Goal: Task Accomplishment & Management: Manage account settings

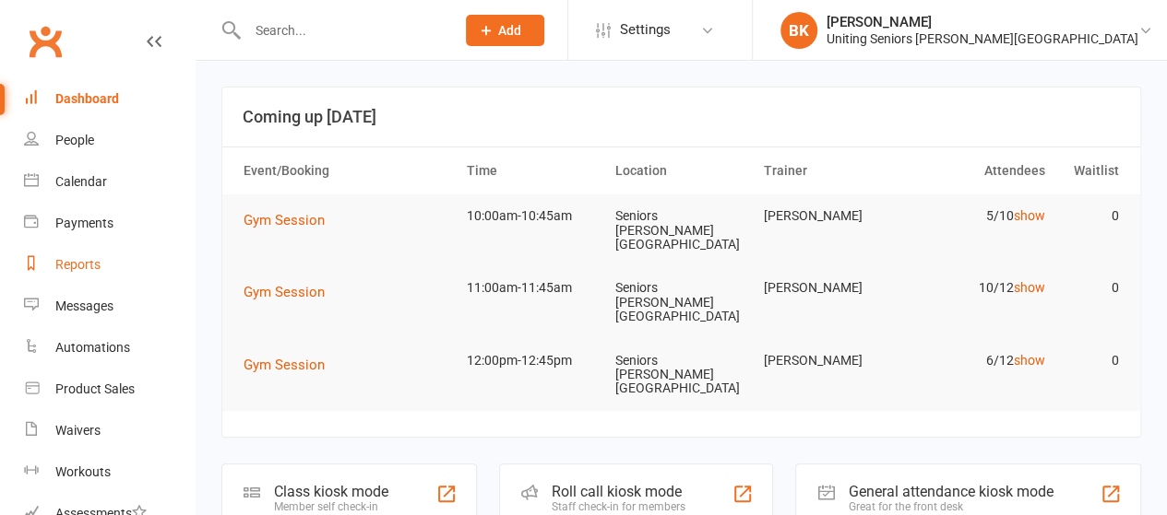
click at [111, 261] on link "Reports" at bounding box center [109, 264] width 171 height 41
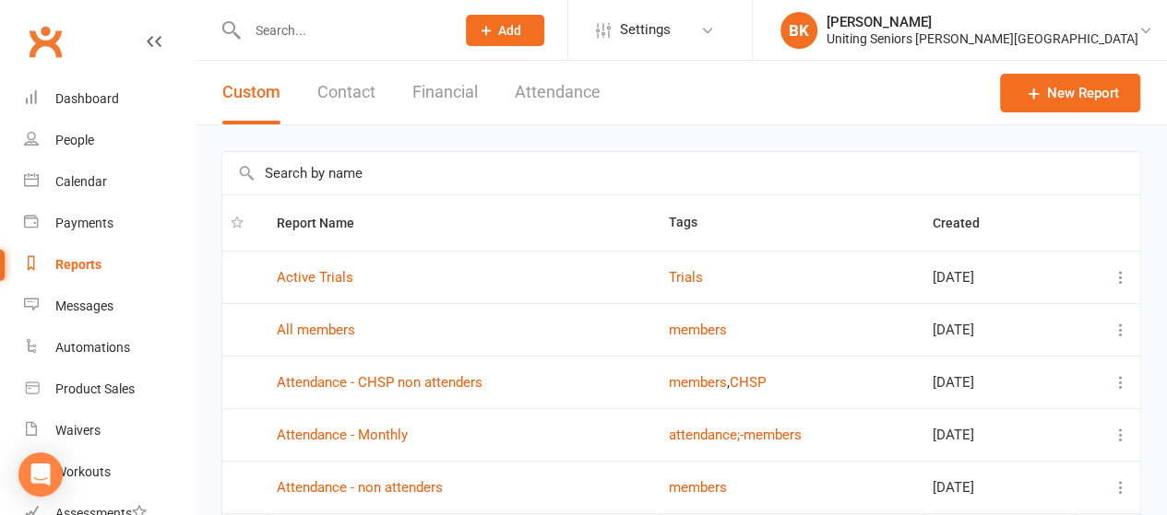
click at [310, 44] on div at bounding box center [331, 30] width 220 height 60
click at [303, 33] on input "text" at bounding box center [342, 31] width 200 height 26
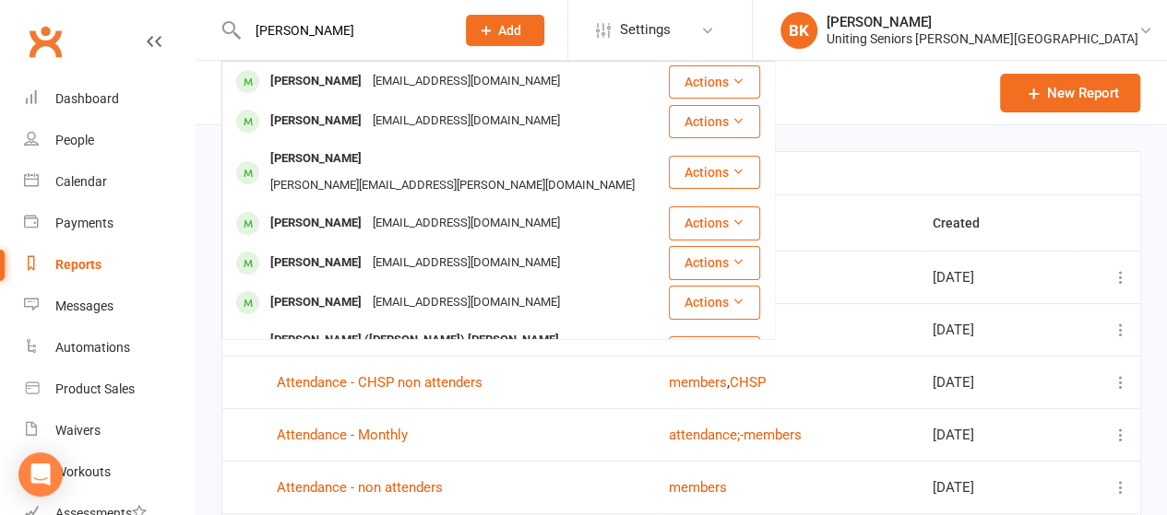
type input "chris cook"
click at [339, 123] on div "[PERSON_NAME]" at bounding box center [316, 121] width 102 height 27
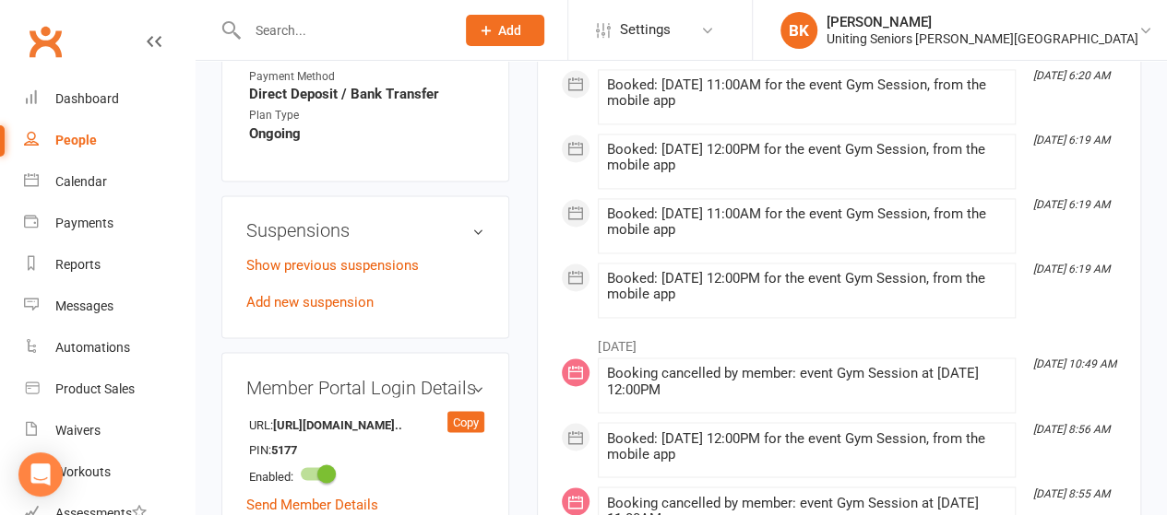
scroll to position [1363, 0]
click at [321, 293] on link "Add new suspension" at bounding box center [309, 301] width 127 height 17
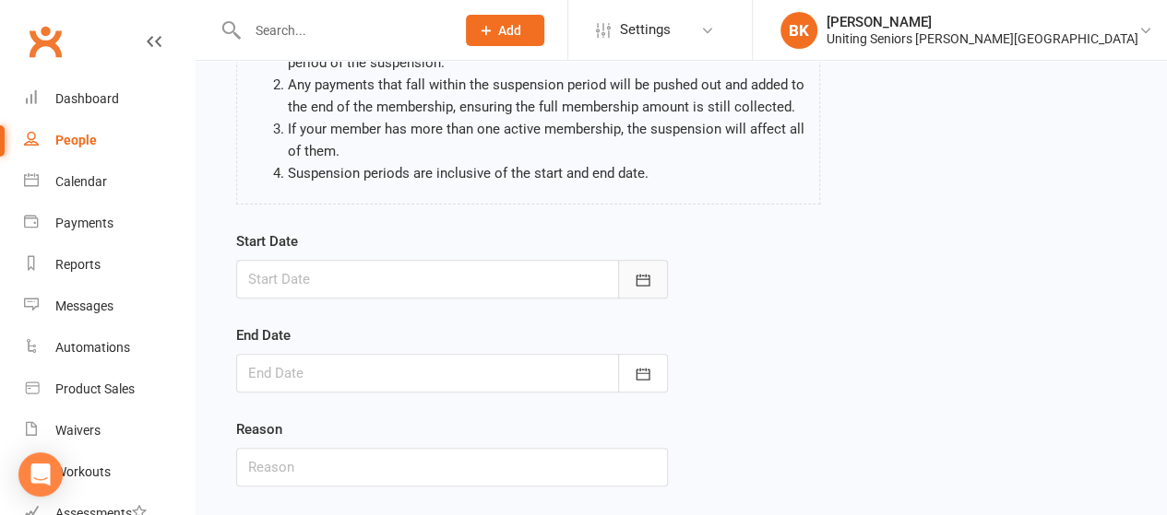
click at [651, 274] on icon "button" at bounding box center [643, 280] width 18 height 18
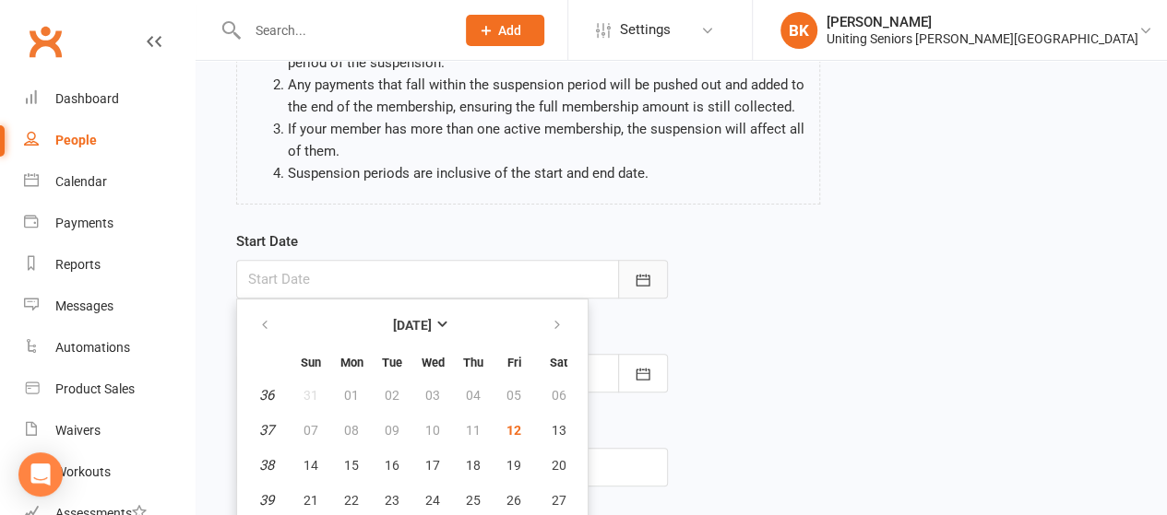
scroll to position [271, 0]
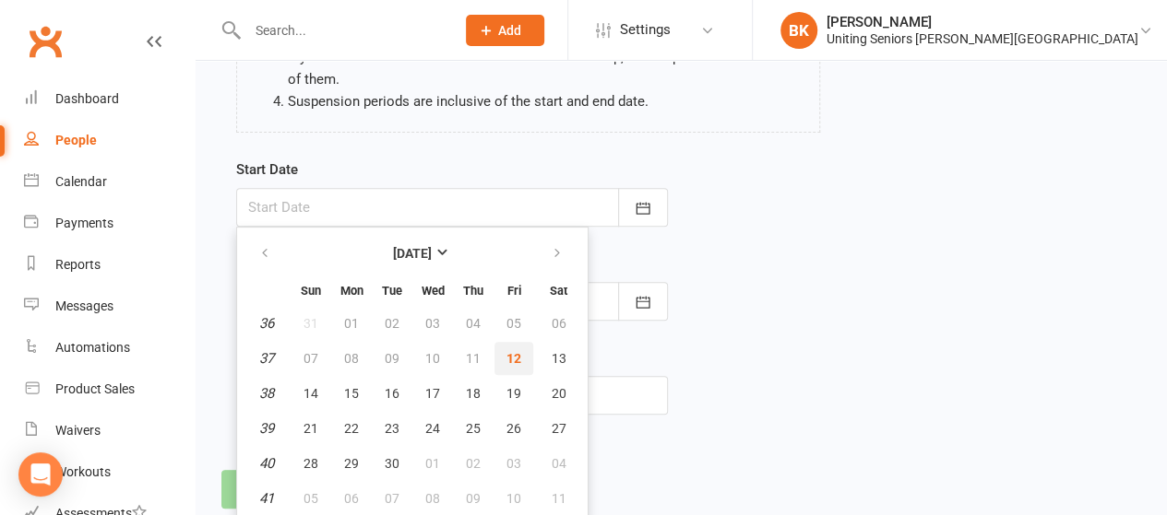
click at [509, 361] on span "12" at bounding box center [513, 358] width 15 height 15
type input "12 Sep 2025"
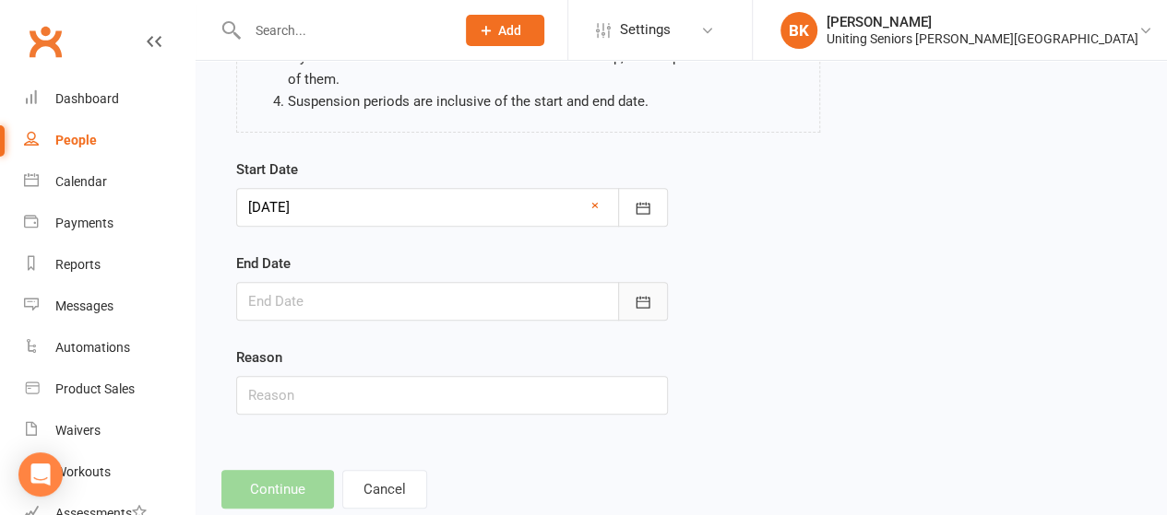
click at [643, 302] on icon "button" at bounding box center [643, 302] width 18 height 18
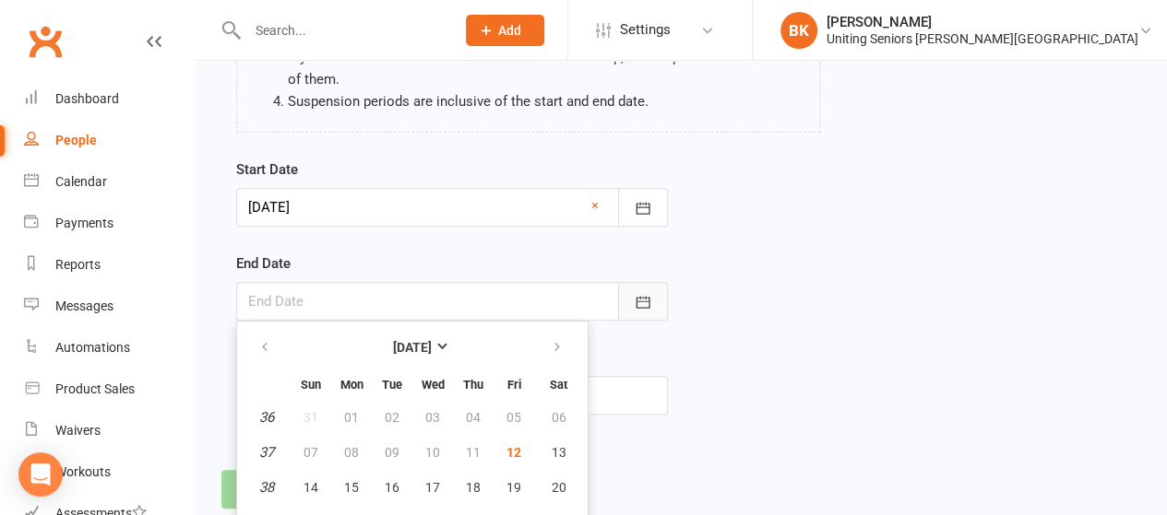
scroll to position [365, 0]
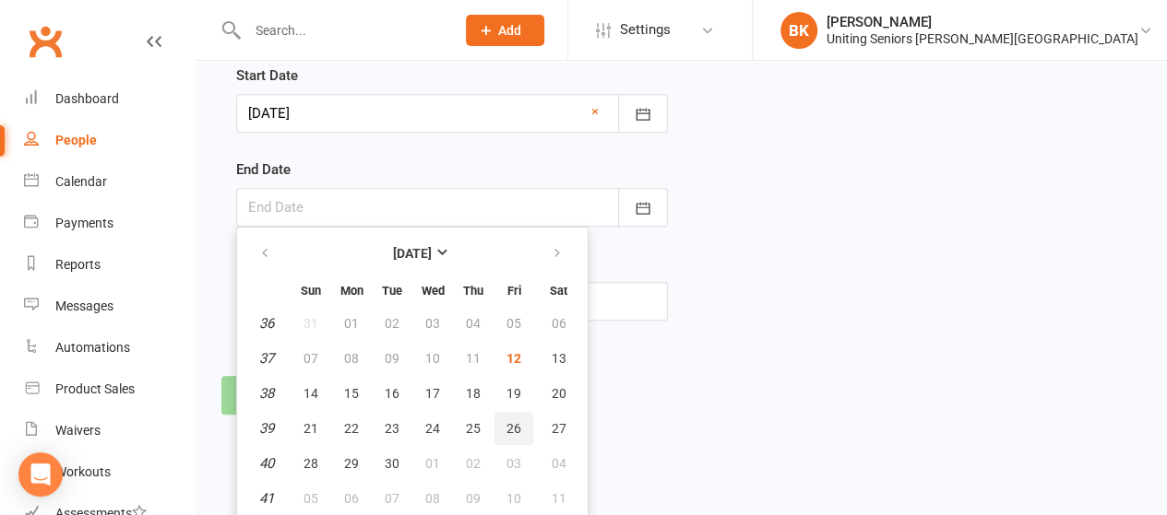
click at [521, 429] on button "26" at bounding box center [513, 428] width 39 height 33
type input "26 Sep 2025"
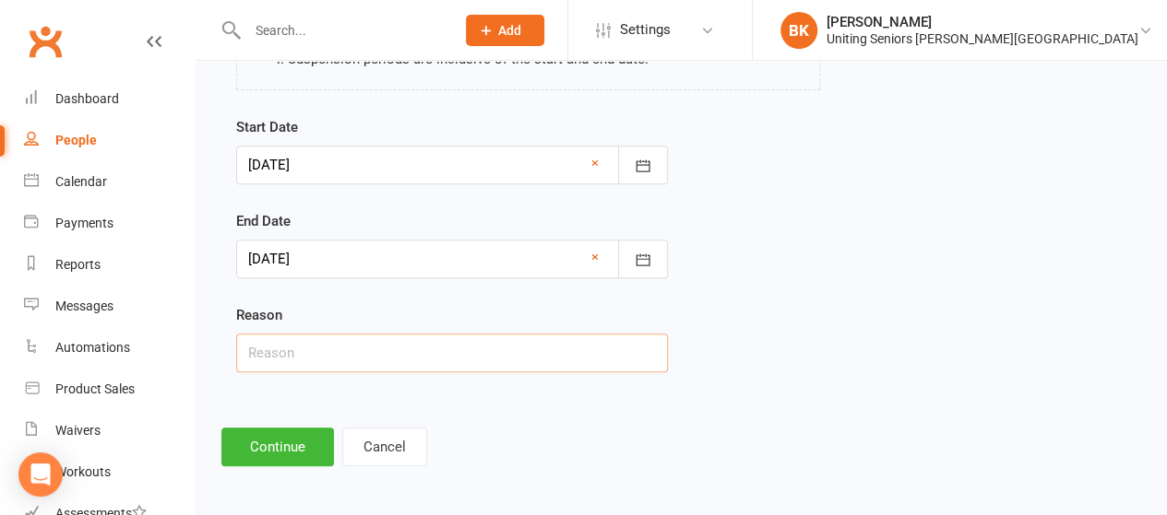
click at [561, 355] on input "text" at bounding box center [452, 353] width 432 height 39
type input "Medical Leave"
click at [246, 393] on div "Start Date 12 Sep 2025 September 2025 Sun Mon Tue Wed Thu Fri Sat 36 31 01 02 0…" at bounding box center [451, 257] width 459 height 282
click at [275, 383] on div "Start Date 12 Sep 2025 September 2025 Sun Mon Tue Wed Thu Fri Sat 36 31 01 02 0…" at bounding box center [451, 257] width 459 height 282
click at [281, 452] on button "Continue" at bounding box center [277, 447] width 113 height 39
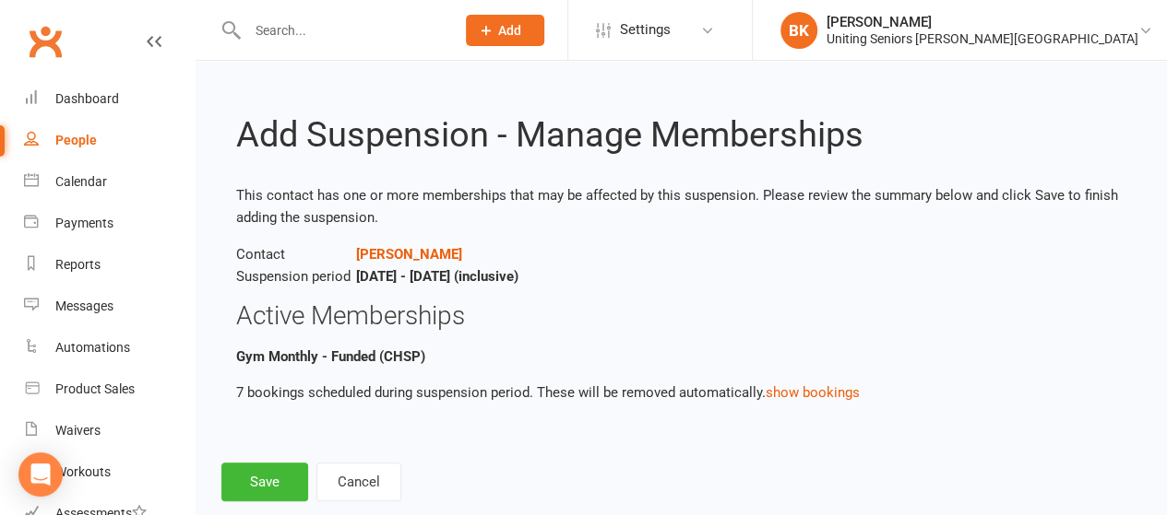
scroll to position [37, 0]
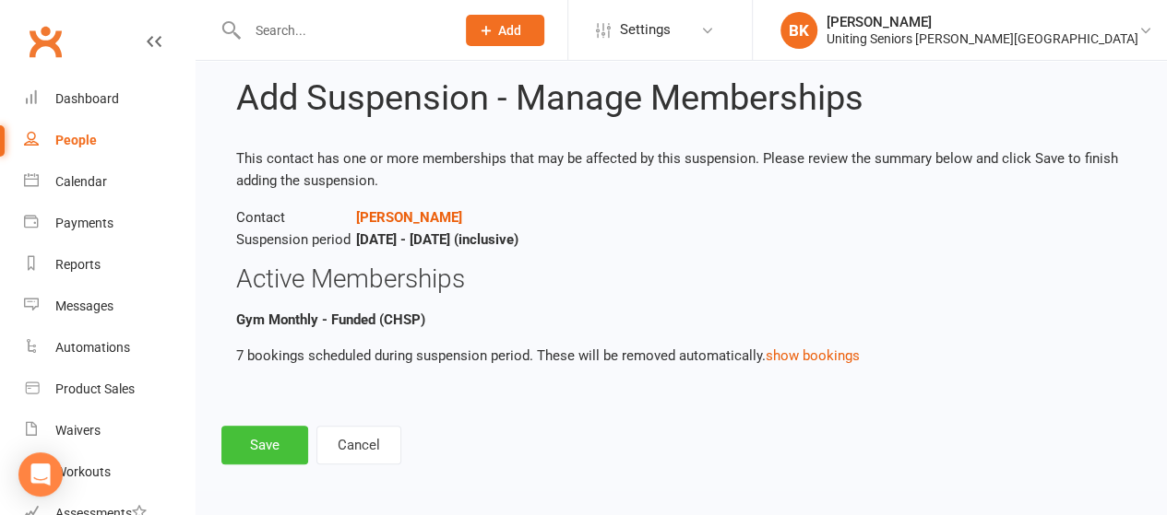
click at [255, 444] on button "Save" at bounding box center [264, 445] width 87 height 39
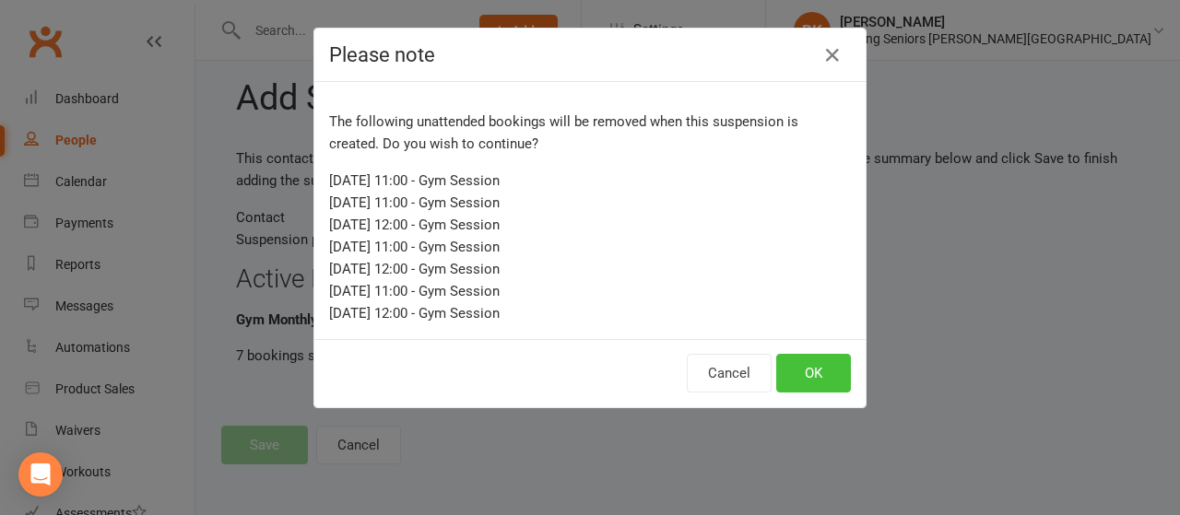
click at [819, 367] on button "OK" at bounding box center [813, 373] width 75 height 39
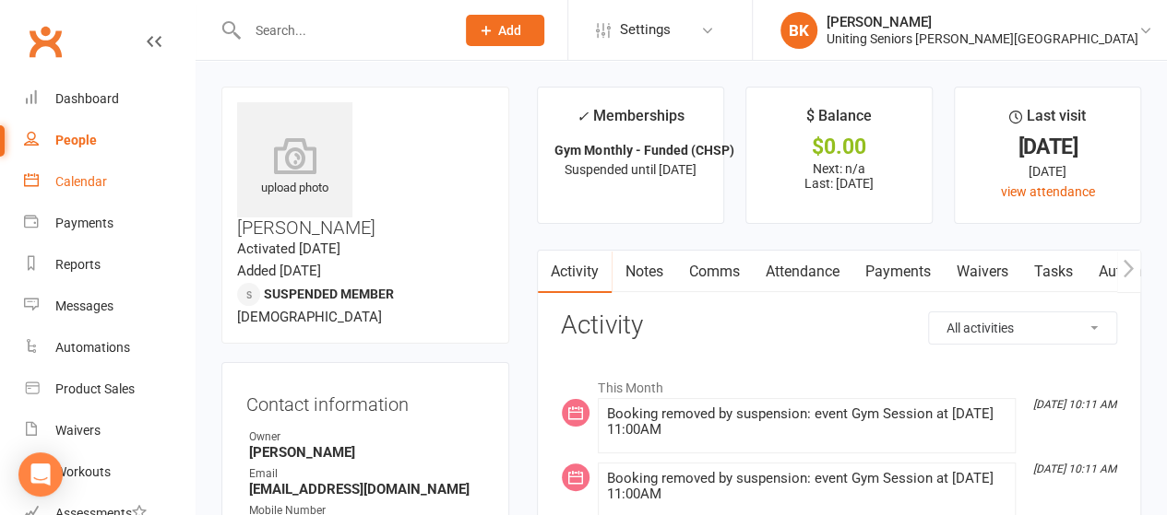
click at [132, 192] on link "Calendar" at bounding box center [109, 181] width 171 height 41
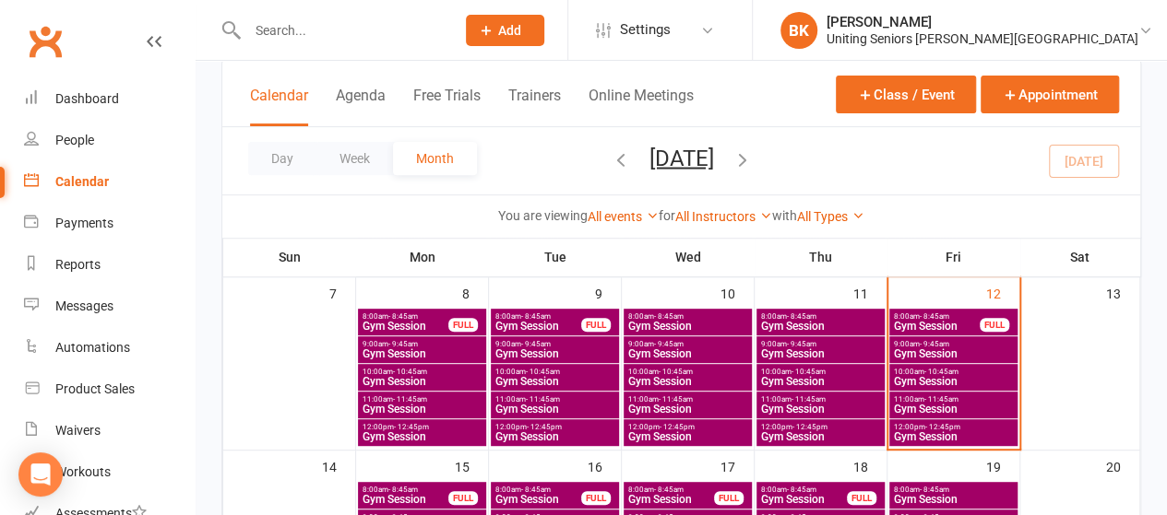
scroll to position [288, 0]
click at [951, 376] on span "Gym Session" at bounding box center [953, 381] width 121 height 11
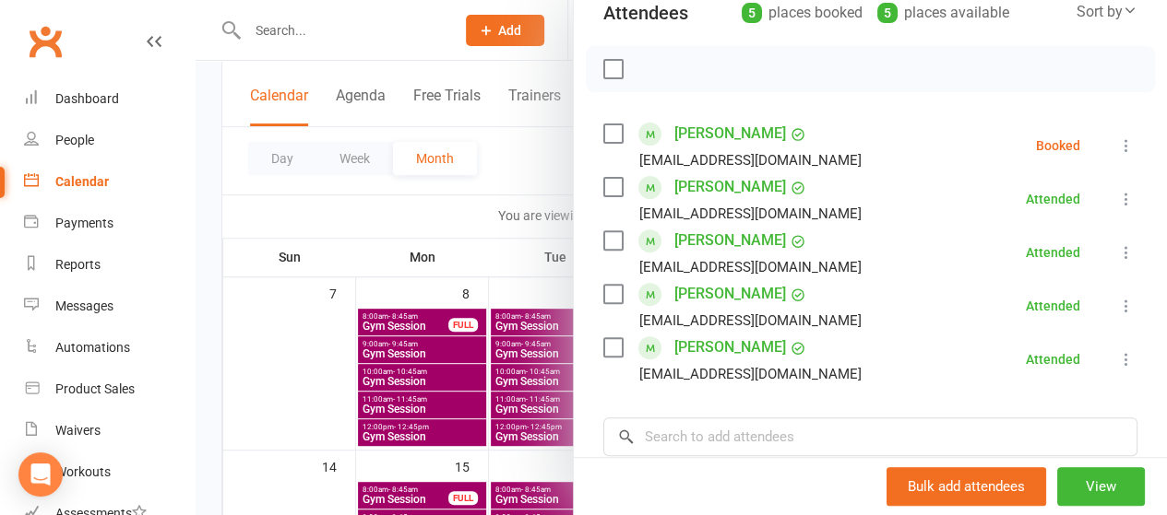
scroll to position [223, 0]
click at [1117, 144] on icon at bounding box center [1126, 146] width 18 height 18
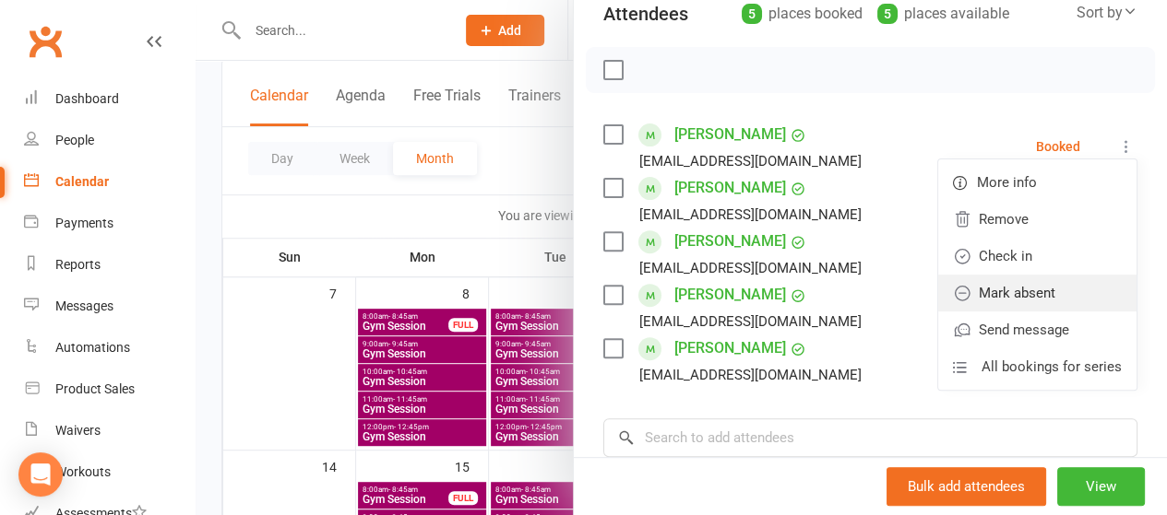
click at [1037, 292] on link "Mark absent" at bounding box center [1037, 293] width 198 height 37
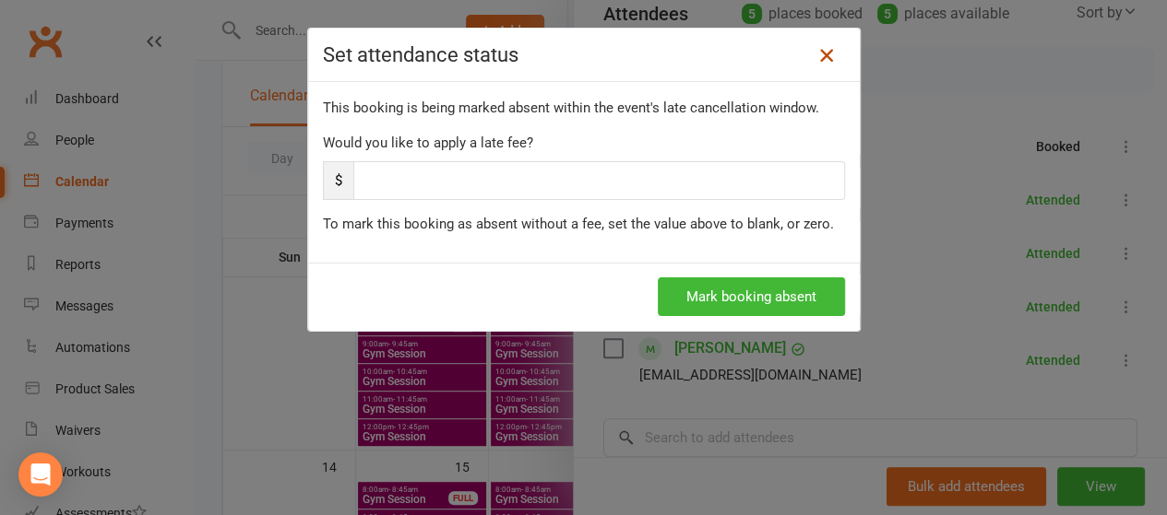
click at [817, 54] on icon at bounding box center [826, 55] width 22 height 22
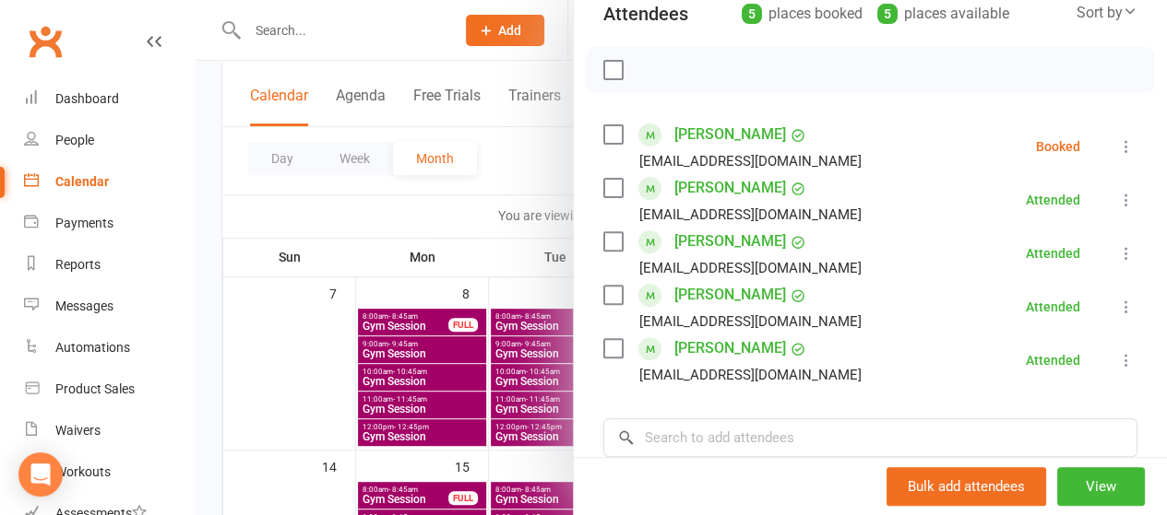
click at [1117, 145] on icon at bounding box center [1126, 146] width 18 height 18
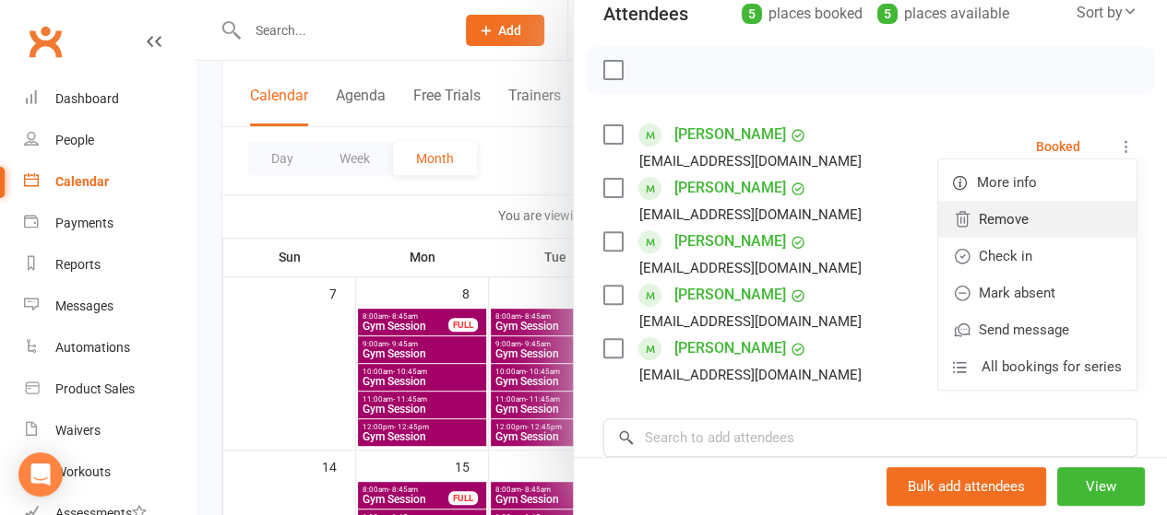
click at [1033, 234] on link "Remove" at bounding box center [1037, 219] width 198 height 37
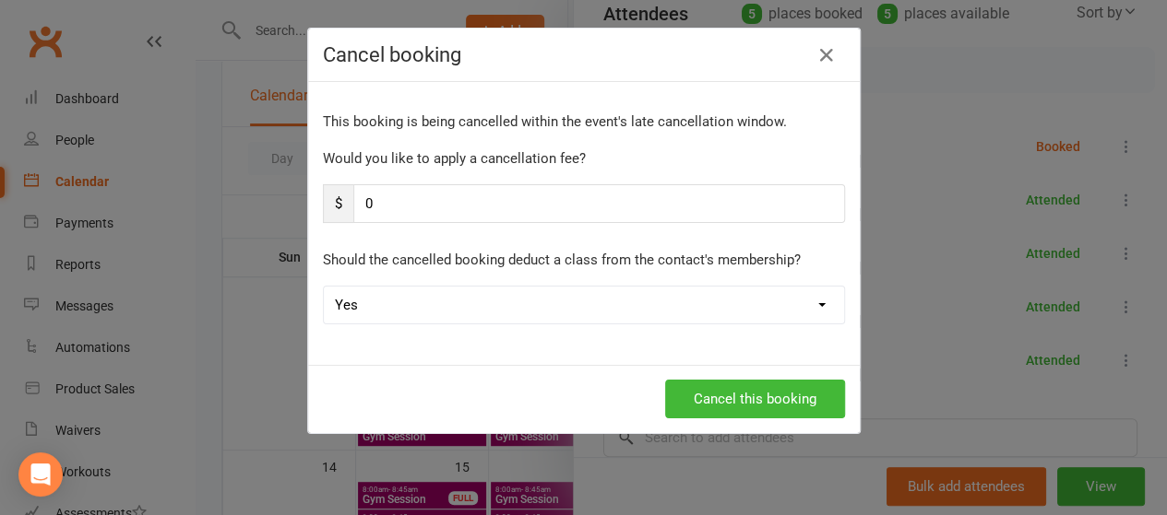
click at [657, 320] on select "Yes No" at bounding box center [584, 305] width 520 height 37
select select "1"
click at [324, 287] on select "Yes No" at bounding box center [584, 305] width 520 height 37
click at [733, 401] on button "Cancel this booking" at bounding box center [755, 399] width 180 height 39
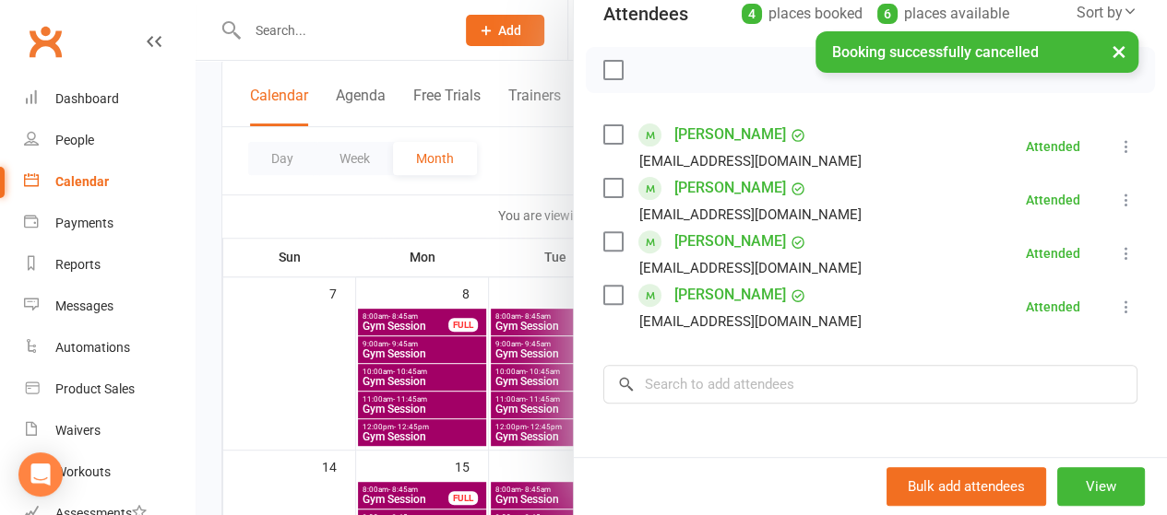
click at [515, 158] on div at bounding box center [680, 257] width 971 height 515
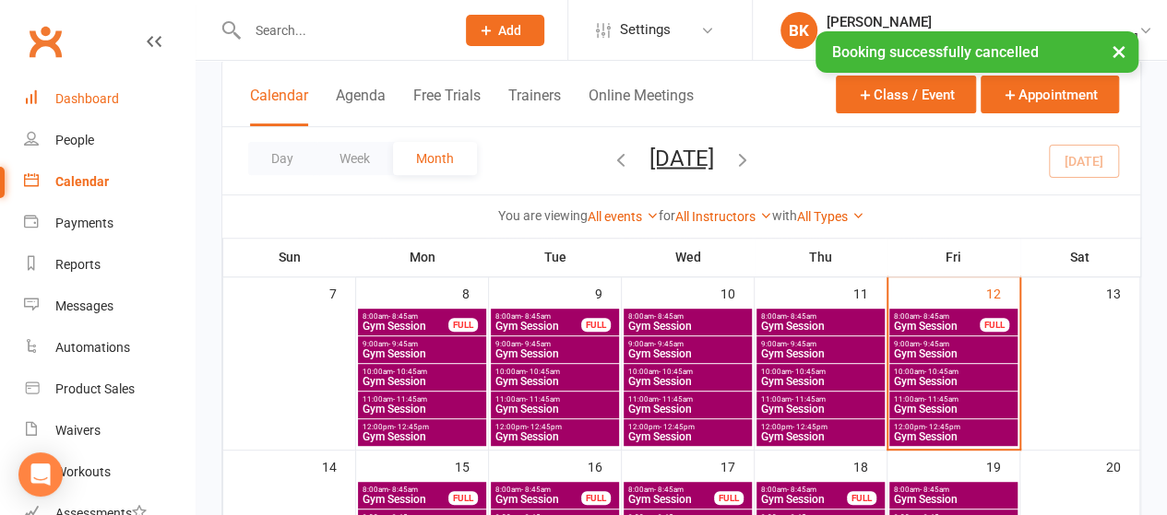
click at [105, 110] on link "Dashboard" at bounding box center [109, 98] width 171 height 41
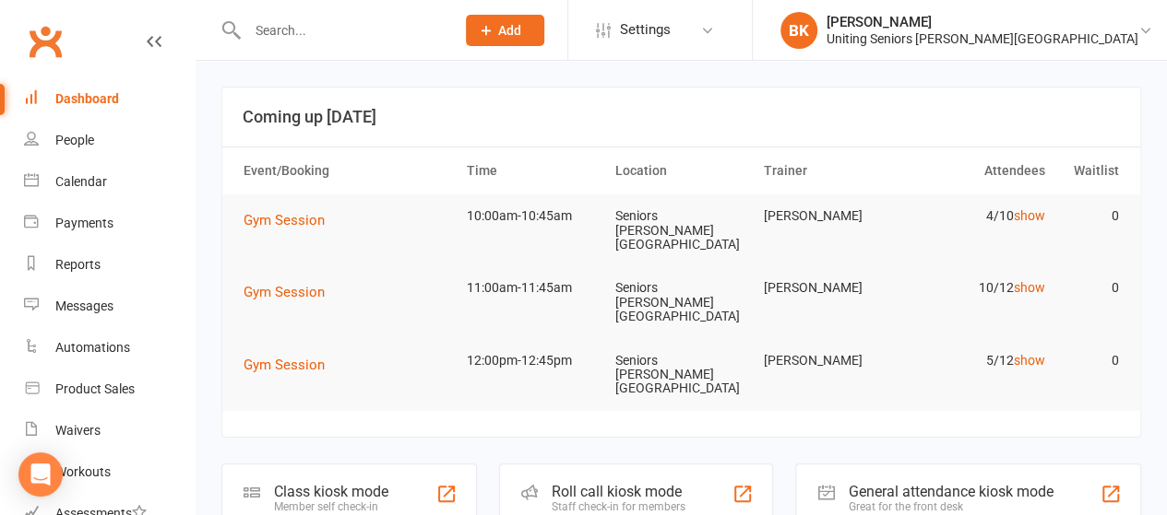
click at [426, 45] on div at bounding box center [331, 30] width 220 height 60
click at [406, 36] on input "text" at bounding box center [342, 31] width 200 height 26
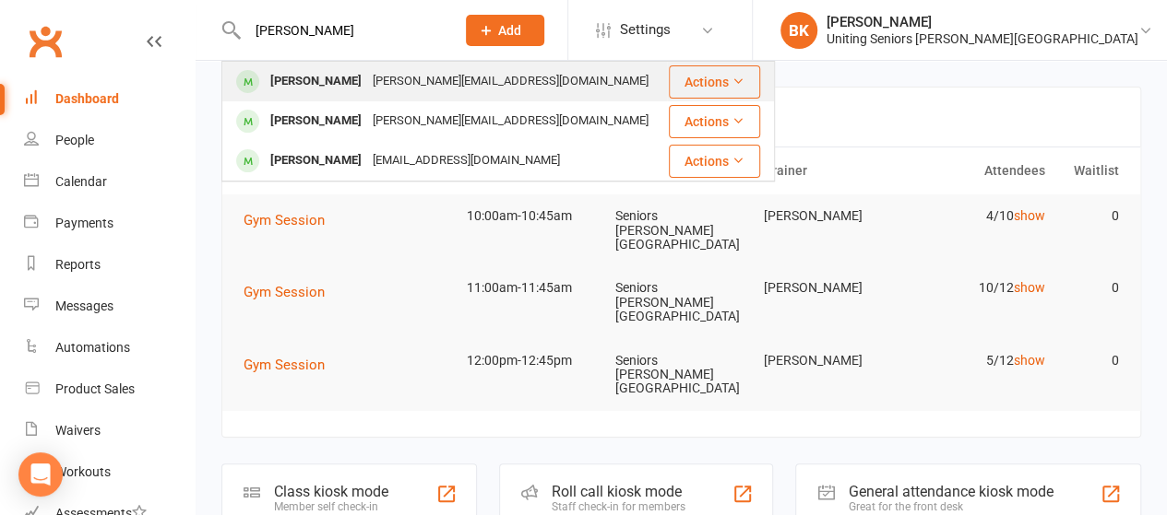
type input "trevor rees"
click at [412, 89] on div "rees.t@bigpond.com" at bounding box center [510, 81] width 287 height 27
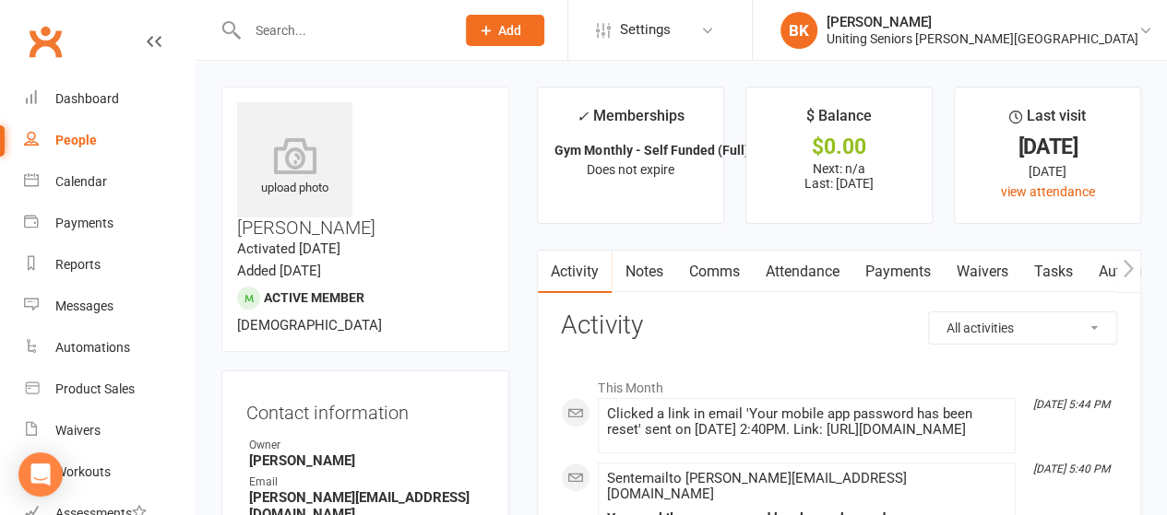
click at [1128, 265] on icon "button" at bounding box center [1127, 268] width 11 height 19
click at [963, 271] on link "Mobile App" at bounding box center [971, 272] width 100 height 42
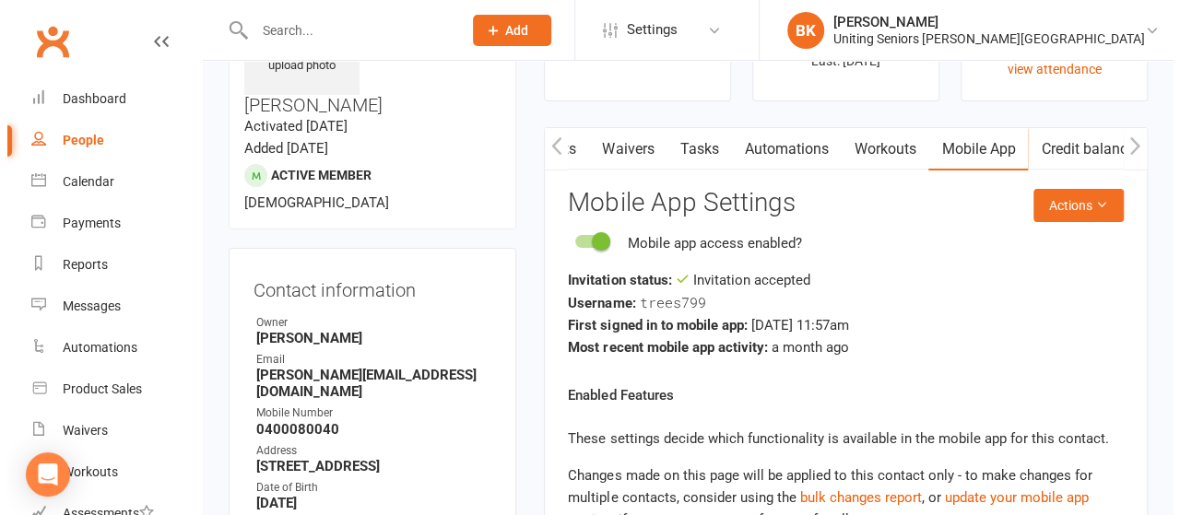
scroll to position [124, 0]
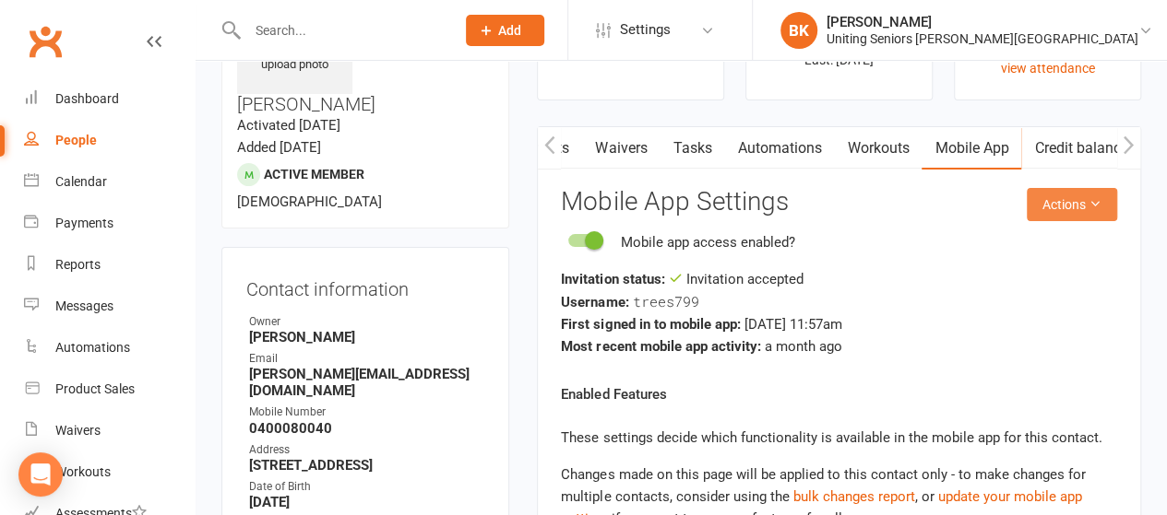
click at [1076, 212] on button "Actions" at bounding box center [1071, 204] width 90 height 33
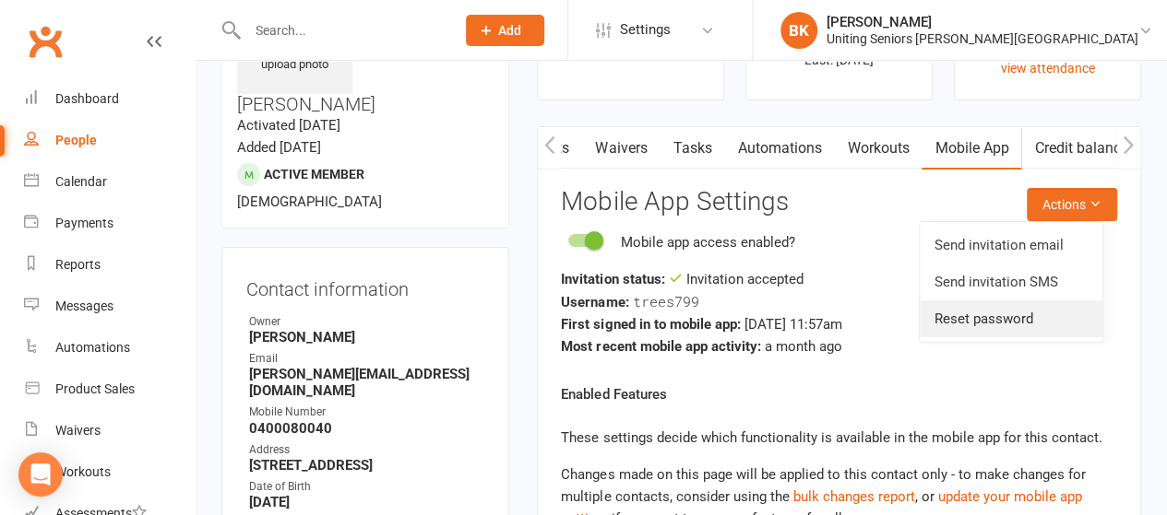
click at [993, 314] on link "Reset password" at bounding box center [1010, 319] width 183 height 37
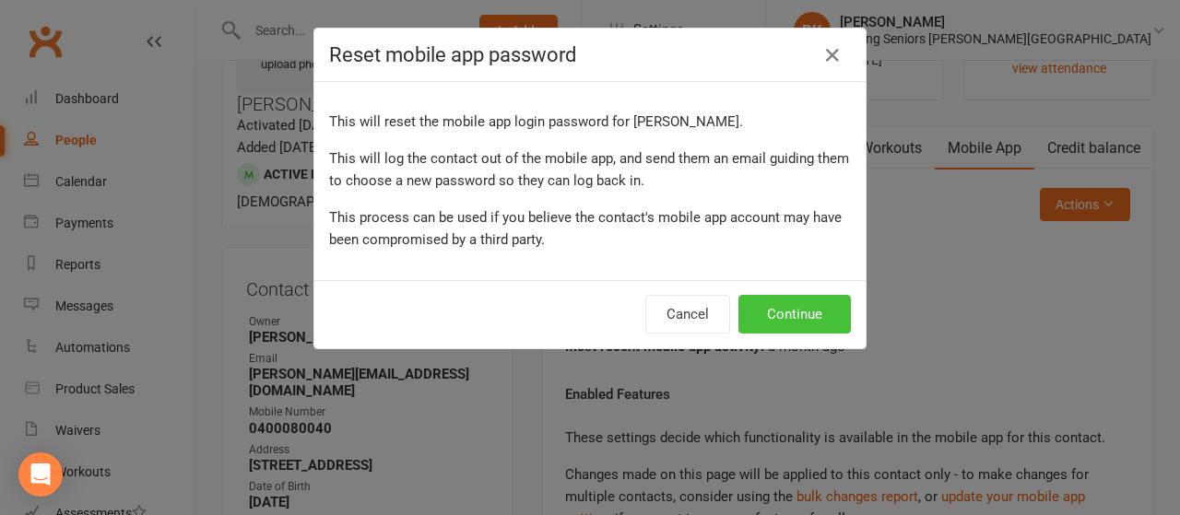
click at [798, 315] on button "Continue" at bounding box center [795, 314] width 113 height 39
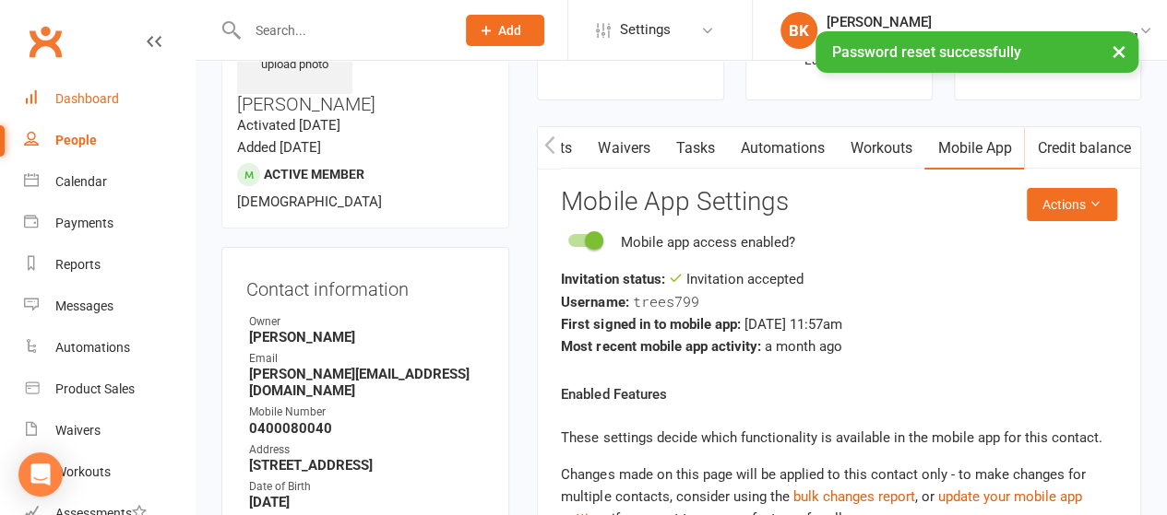
click at [101, 91] on div "Dashboard" at bounding box center [87, 98] width 64 height 15
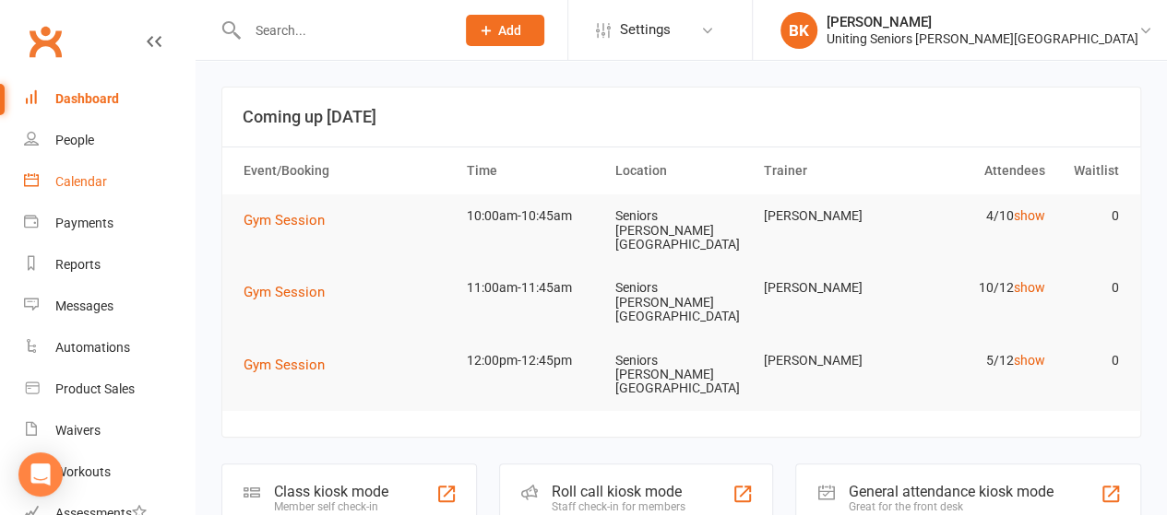
click at [124, 184] on link "Calendar" at bounding box center [109, 181] width 171 height 41
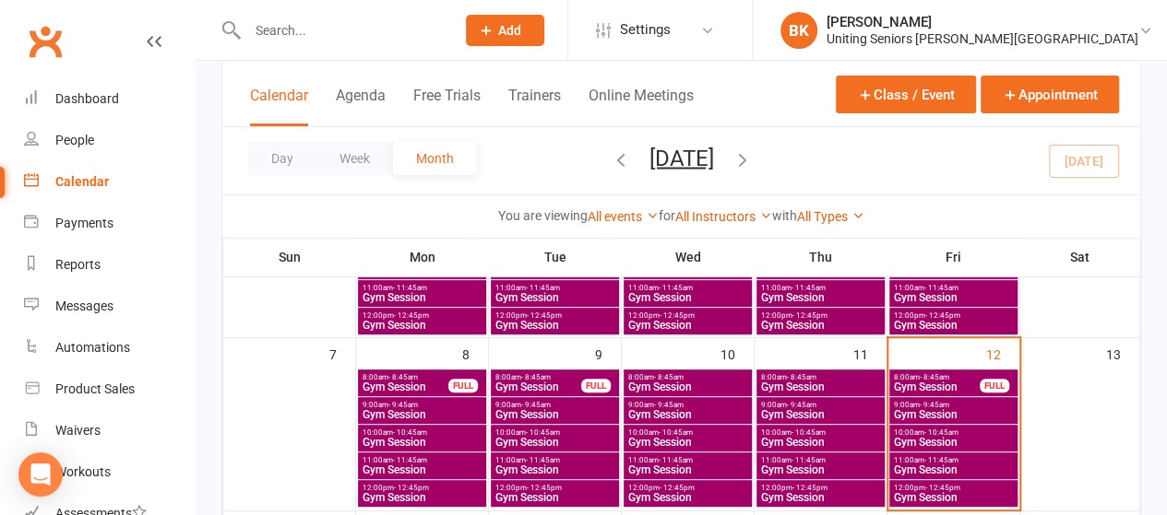
scroll to position [278, 0]
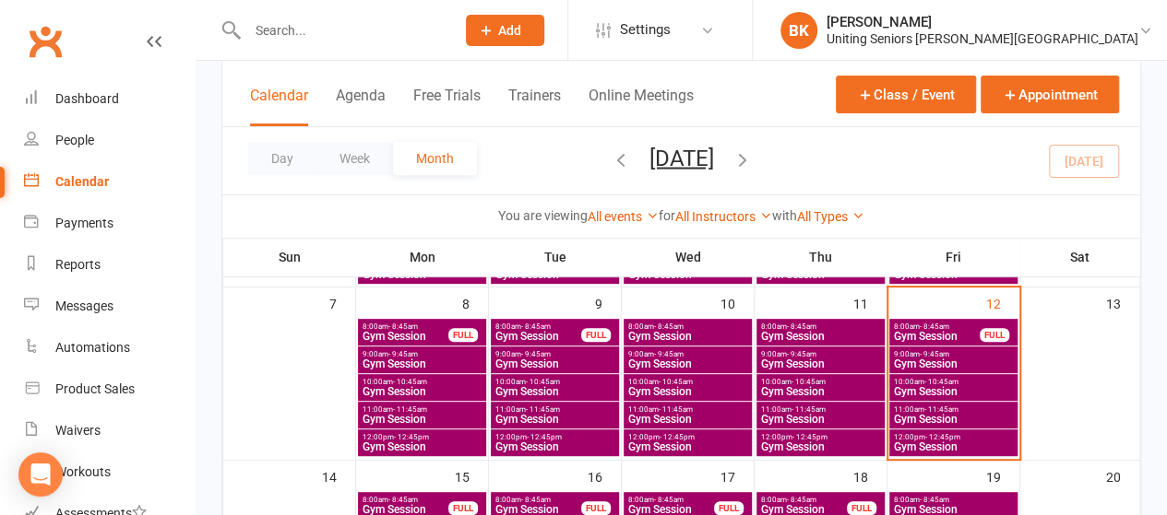
click at [936, 414] on span "Gym Session" at bounding box center [953, 419] width 121 height 11
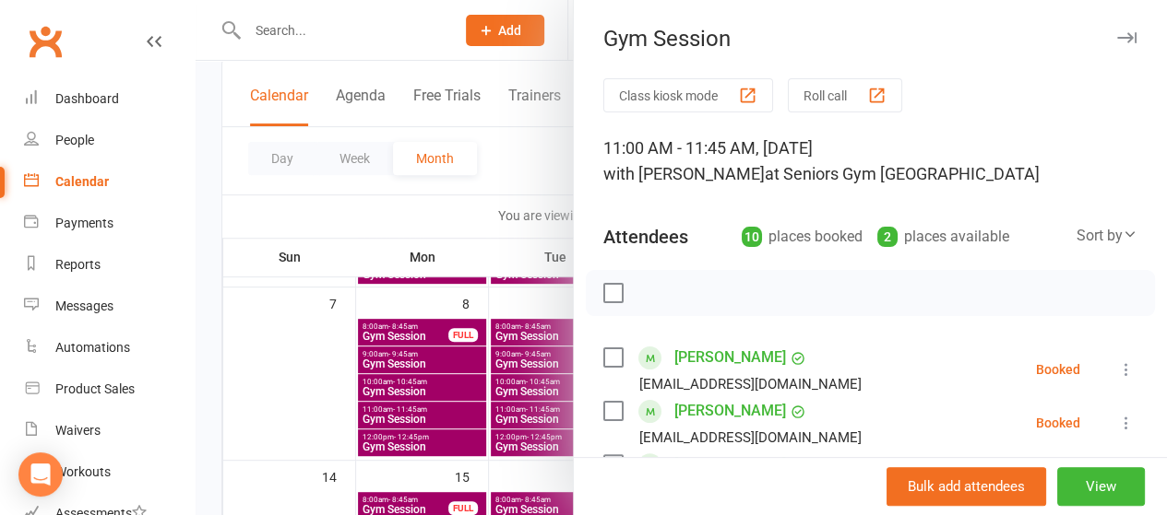
click at [1117, 419] on icon at bounding box center [1126, 423] width 18 height 18
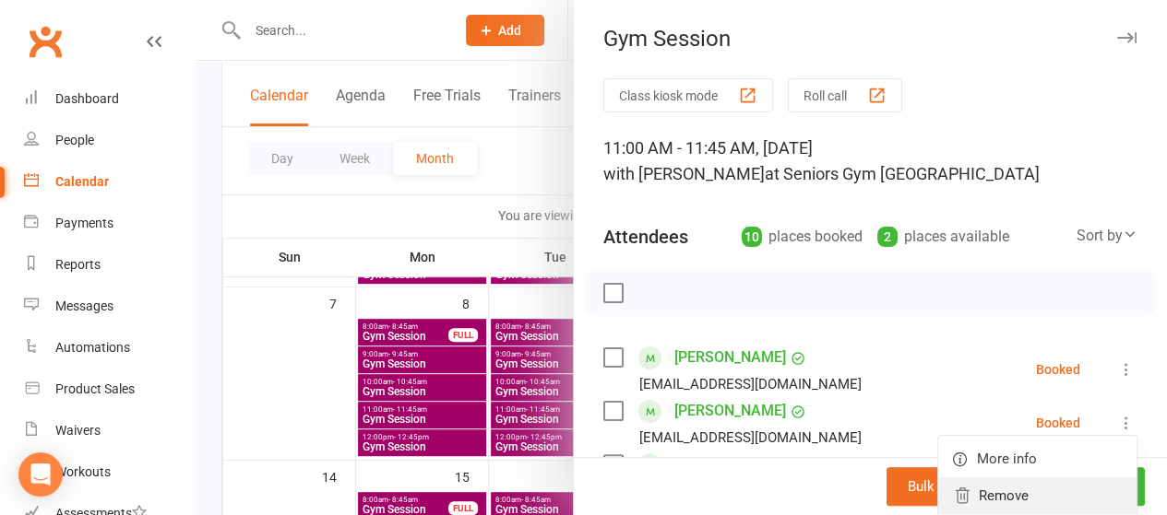
click at [996, 495] on link "Remove" at bounding box center [1037, 496] width 198 height 37
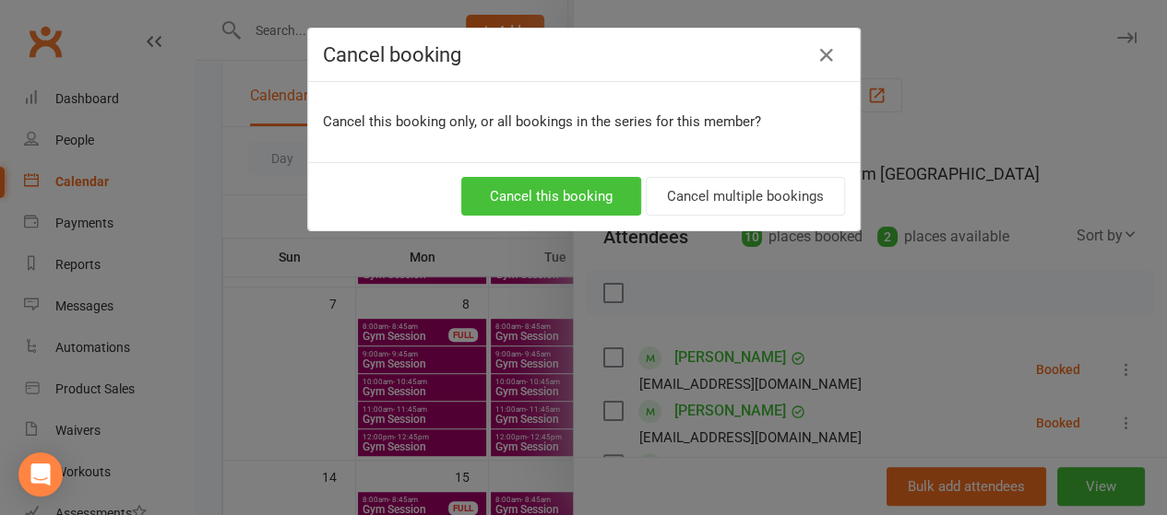
click at [568, 197] on button "Cancel this booking" at bounding box center [551, 196] width 180 height 39
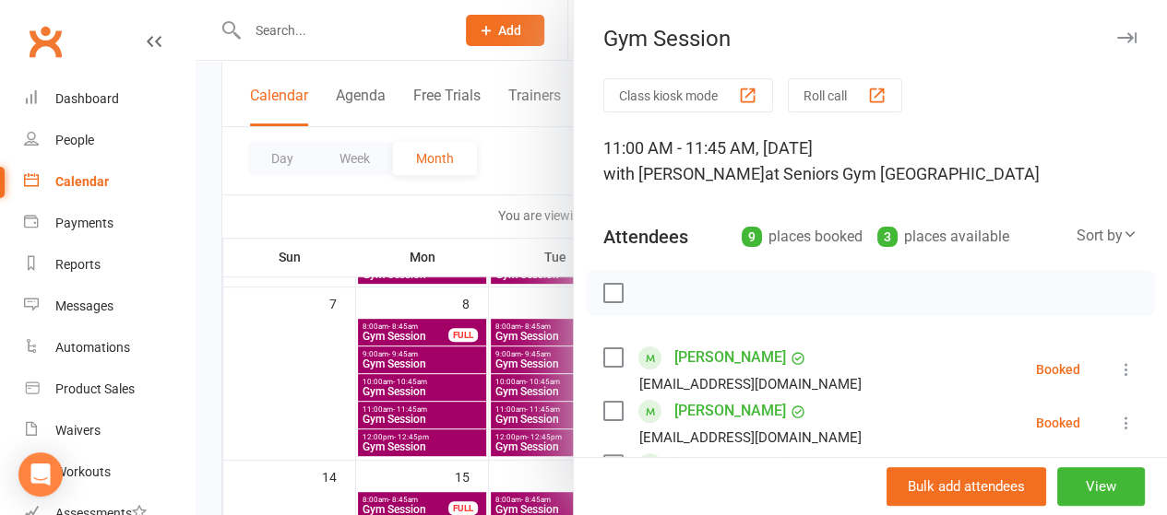
click at [502, 202] on div at bounding box center [680, 257] width 971 height 515
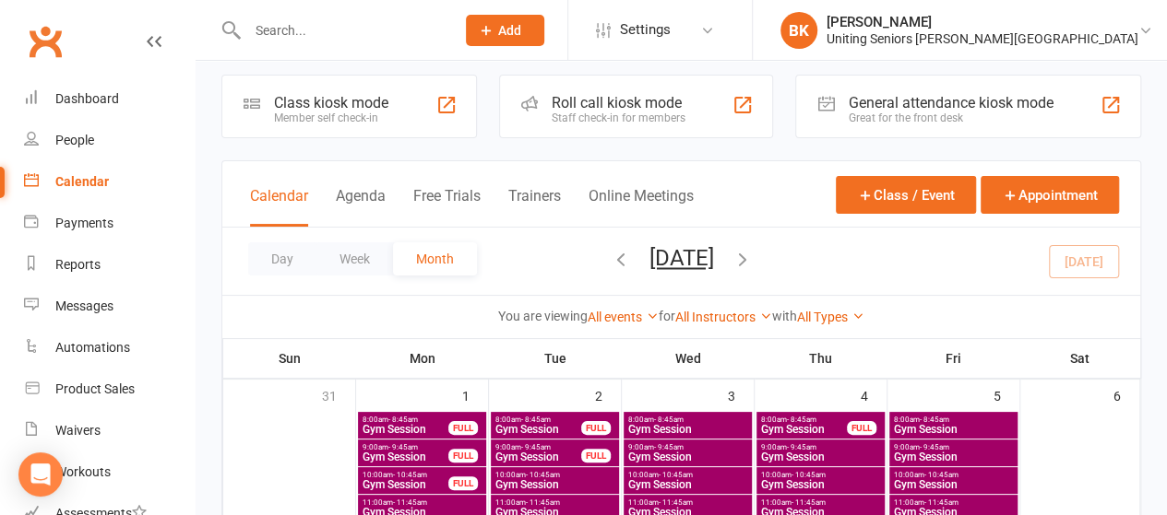
scroll to position [6, 0]
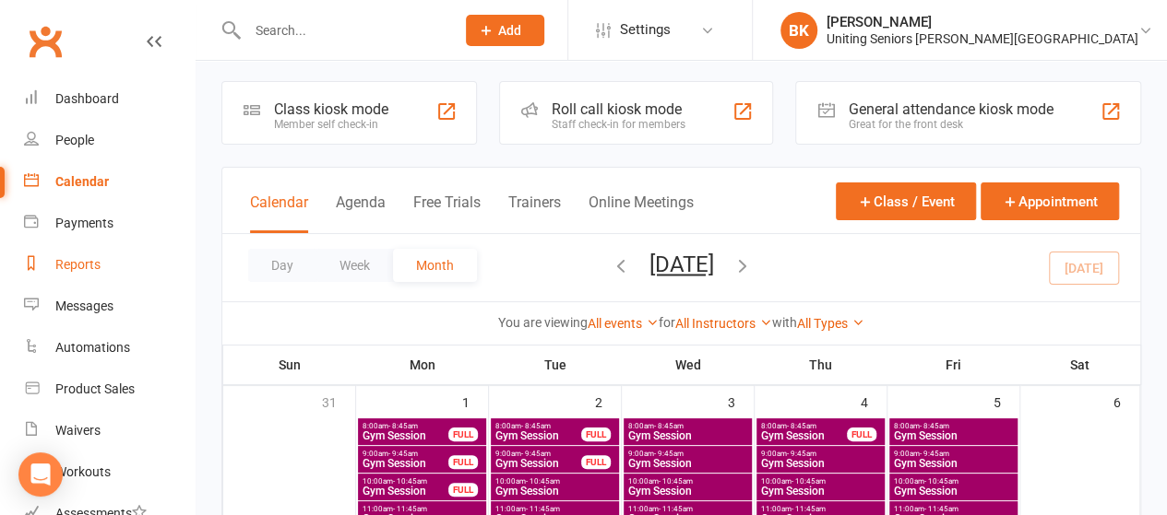
click at [69, 266] on div "Reports" at bounding box center [77, 264] width 45 height 15
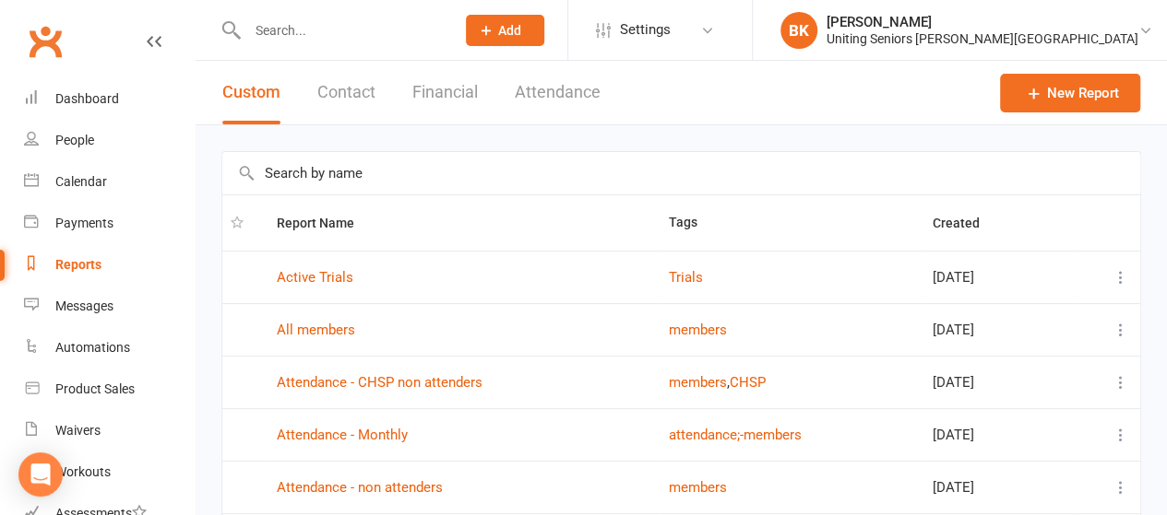
scroll to position [398, 0]
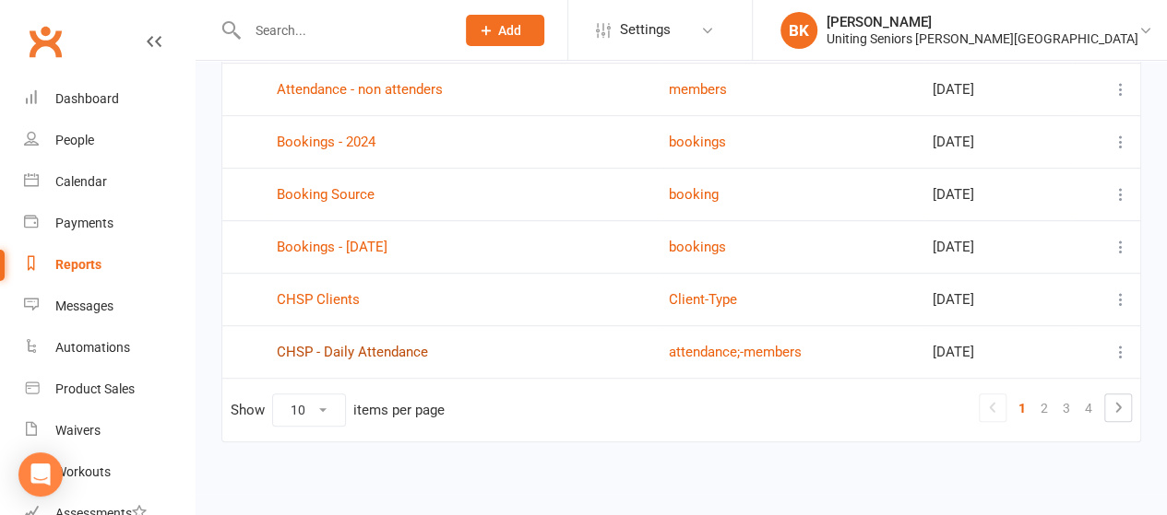
click at [380, 350] on link "CHSP - Daily Attendance" at bounding box center [352, 352] width 151 height 17
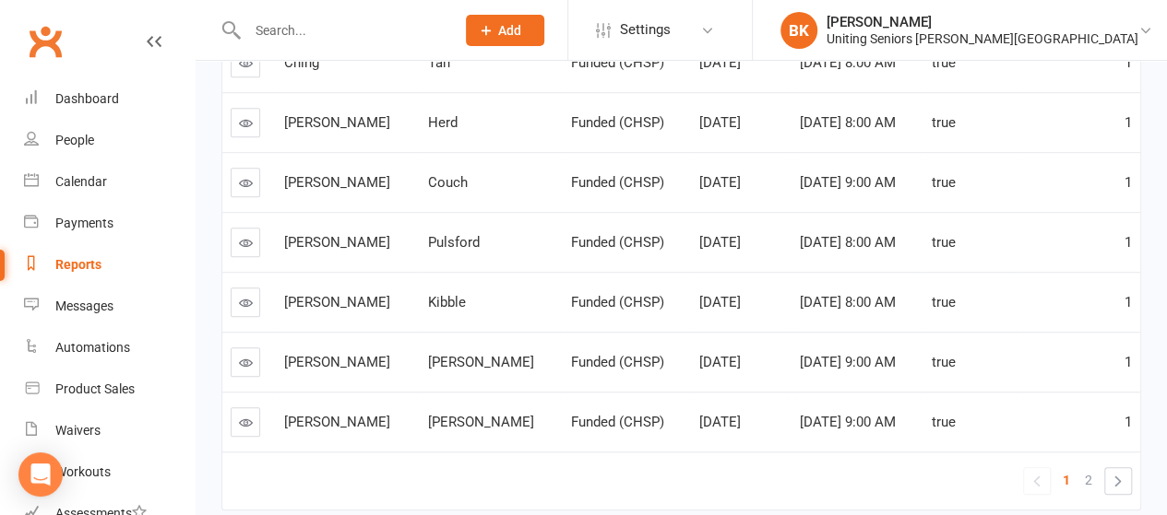
scroll to position [515, 0]
click at [1085, 480] on span "2" at bounding box center [1087, 480] width 7 height 26
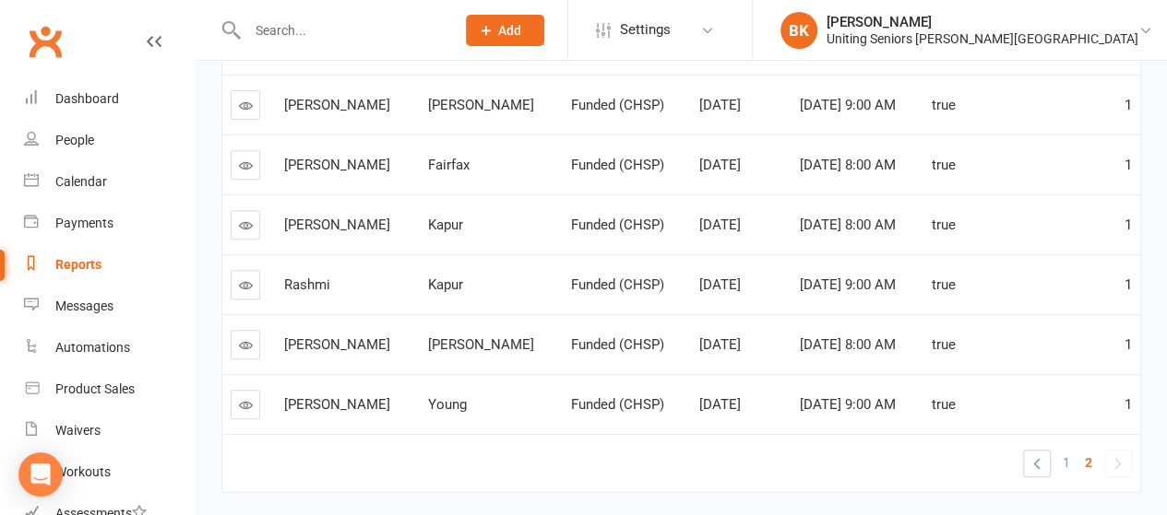
scroll to position [293, 0]
click at [65, 98] on div "Dashboard" at bounding box center [87, 98] width 64 height 15
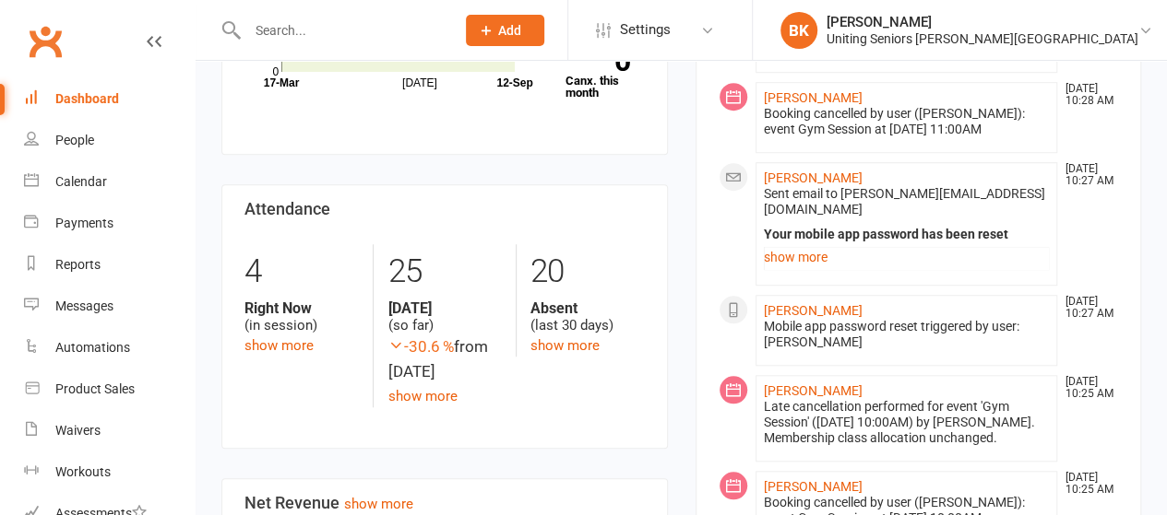
scroll to position [629, 0]
click at [778, 243] on link "show more" at bounding box center [907, 256] width 286 height 26
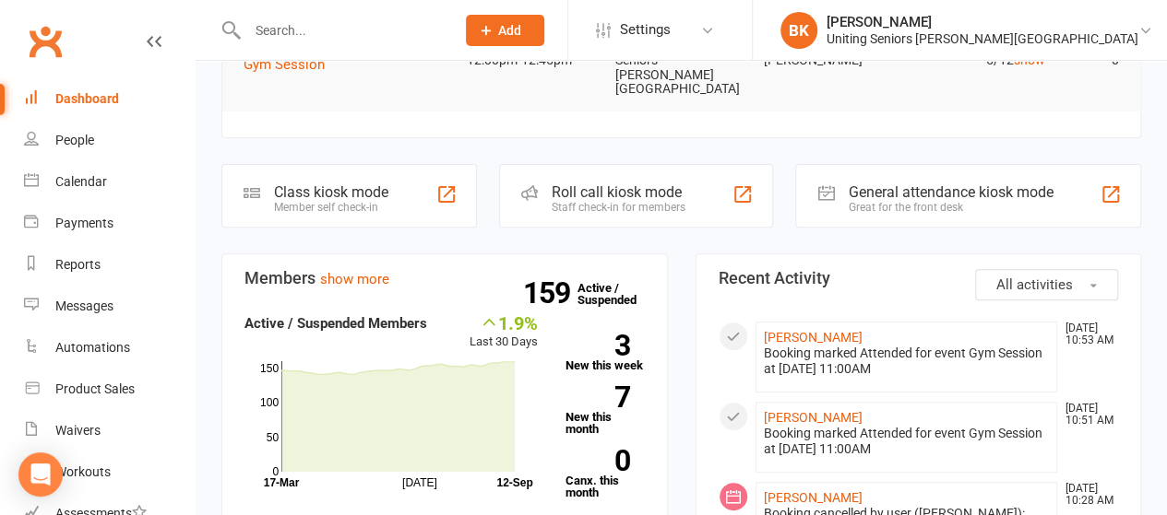
scroll to position [0, 0]
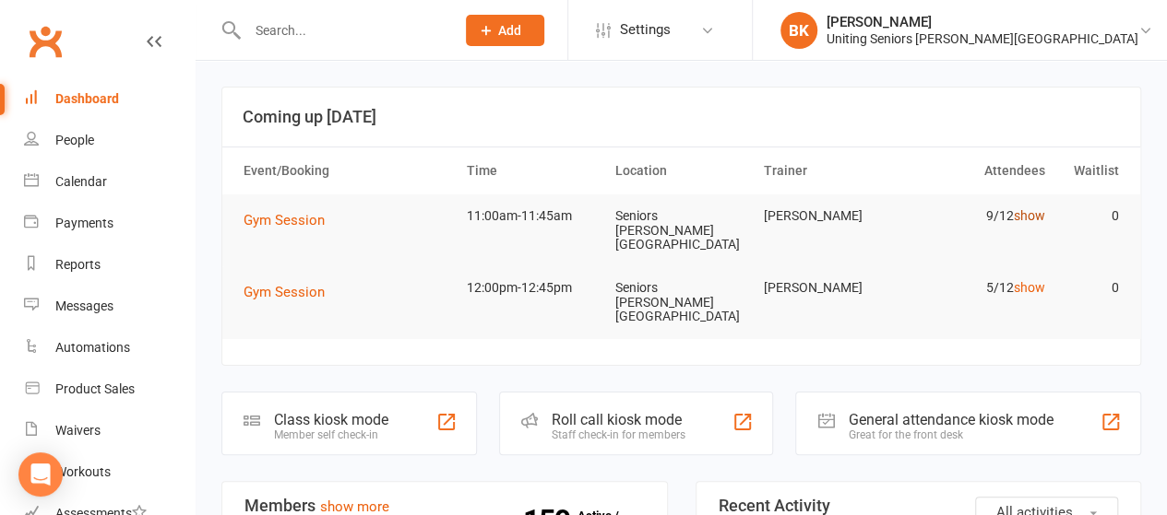
click at [1036, 222] on link "show" at bounding box center [1028, 215] width 31 height 15
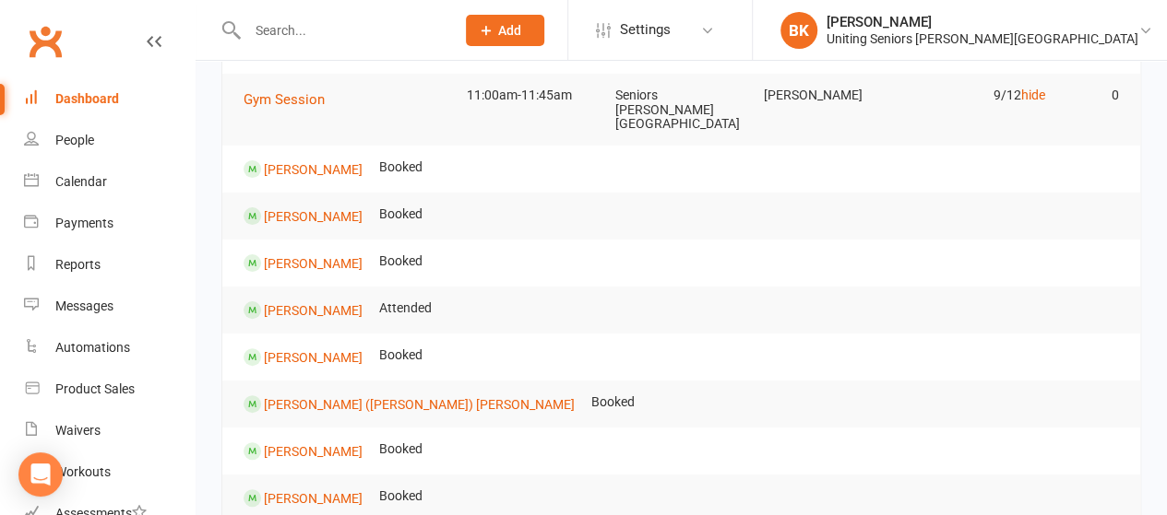
scroll to position [119, 0]
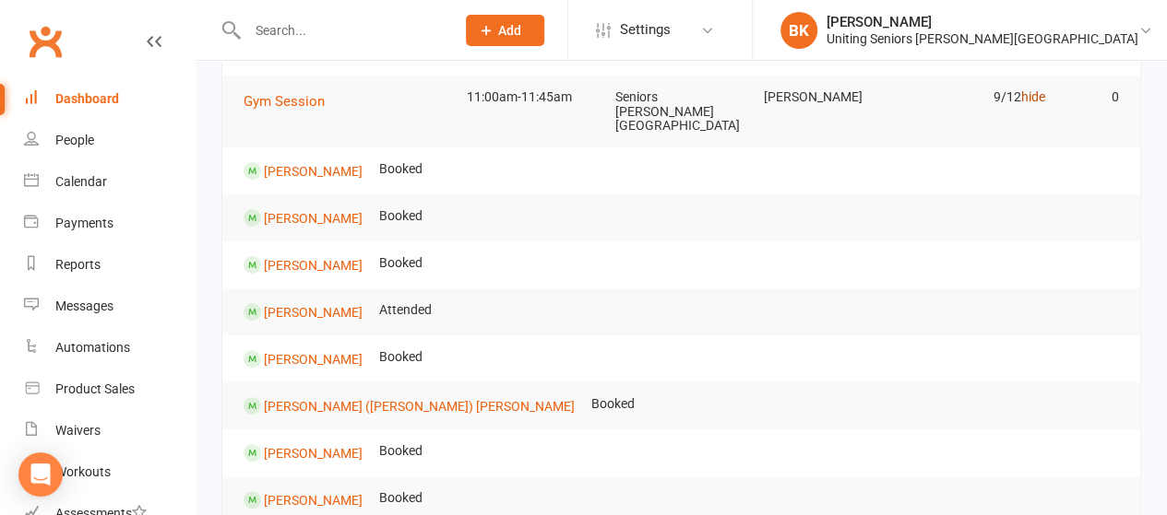
click at [1035, 95] on link "hide" at bounding box center [1032, 96] width 24 height 15
